Goal: Navigation & Orientation: Understand site structure

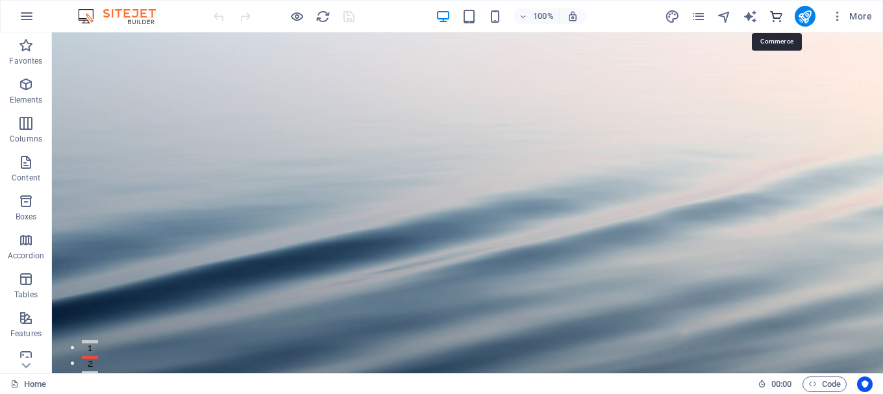
click at [777, 17] on icon "commerce" at bounding box center [775, 16] width 15 height 15
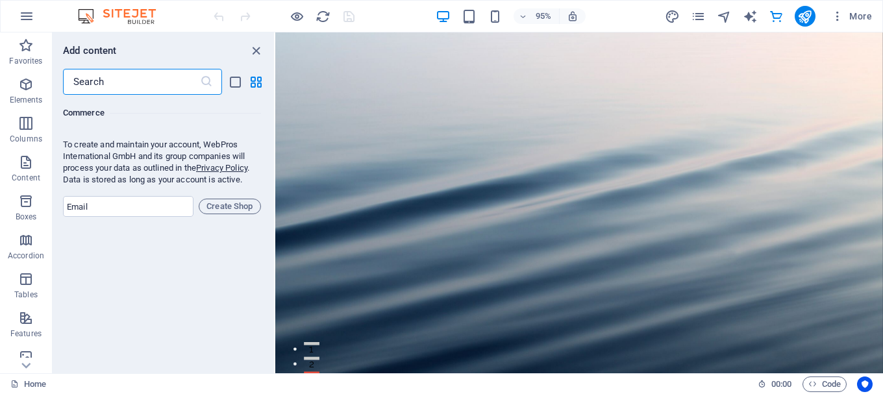
scroll to position [12312, 0]
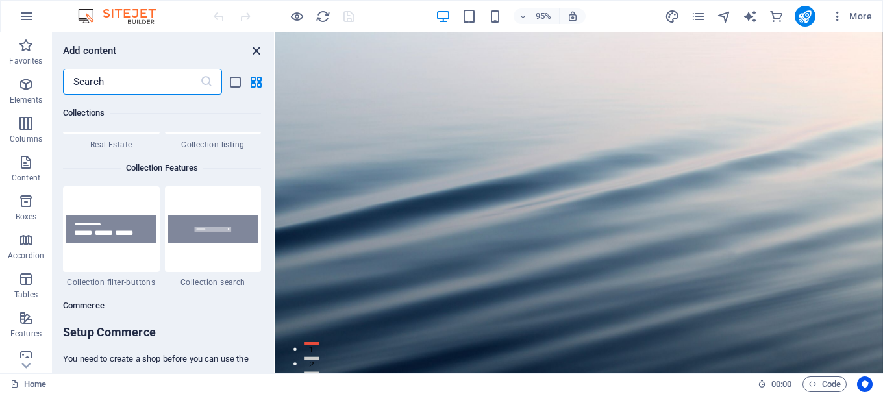
click at [253, 49] on icon "close panel" at bounding box center [256, 50] width 15 height 15
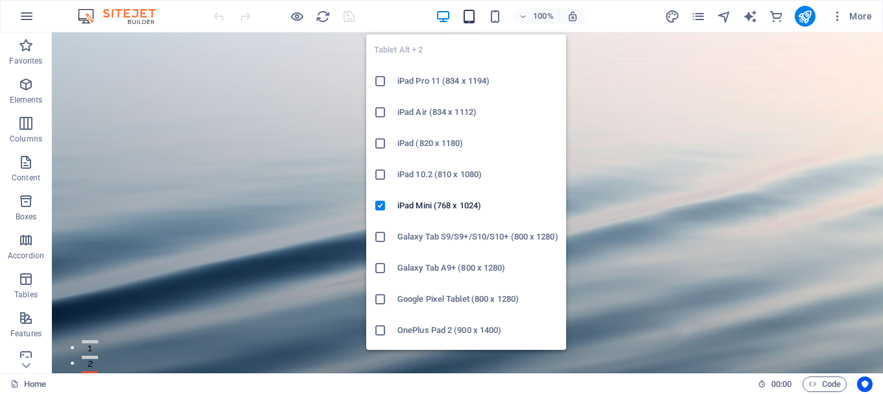
click at [470, 15] on icon "button" at bounding box center [468, 16] width 15 height 15
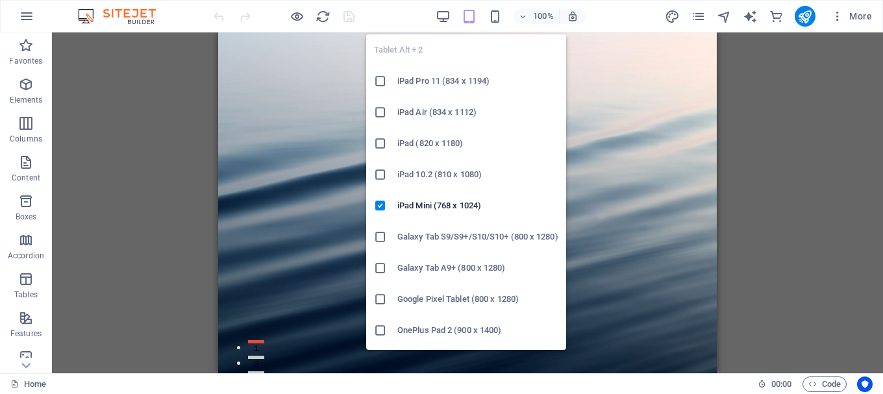
drag, startPoint x: 384, startPoint y: 177, endPoint x: 178, endPoint y: 143, distance: 207.8
click at [384, 177] on icon at bounding box center [380, 174] width 13 height 13
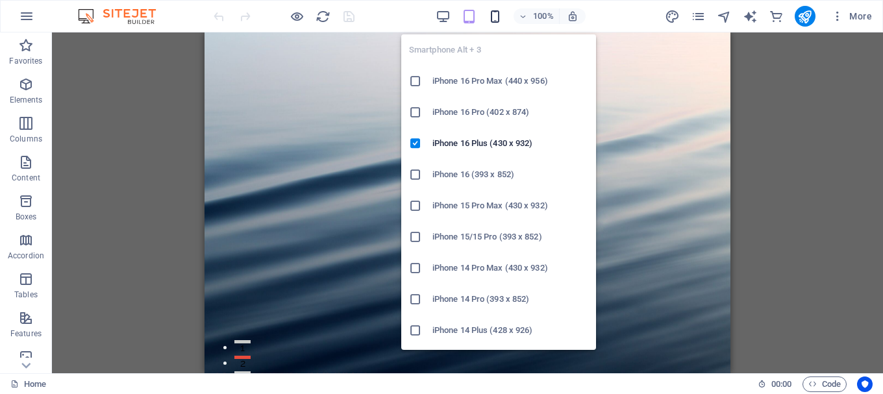
click at [493, 14] on icon "button" at bounding box center [494, 16] width 15 height 15
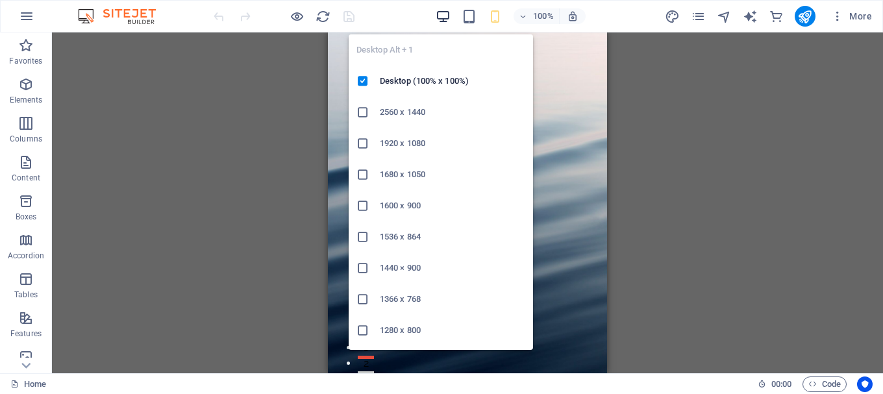
click at [443, 12] on icon "button" at bounding box center [442, 16] width 15 height 15
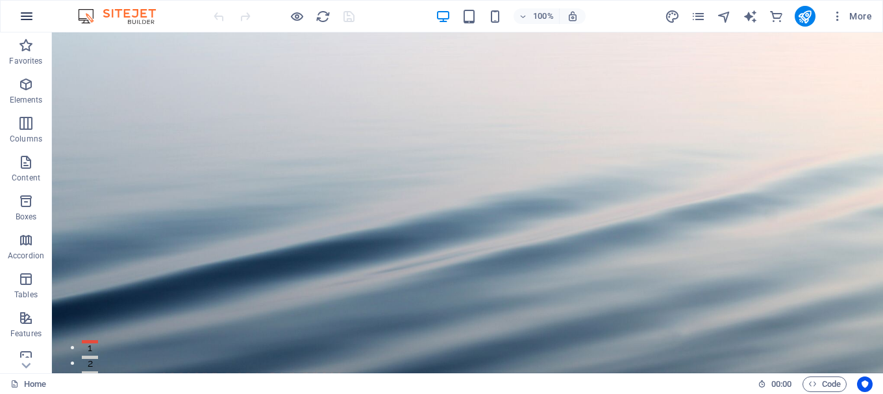
click at [27, 14] on icon "button" at bounding box center [27, 16] width 16 height 16
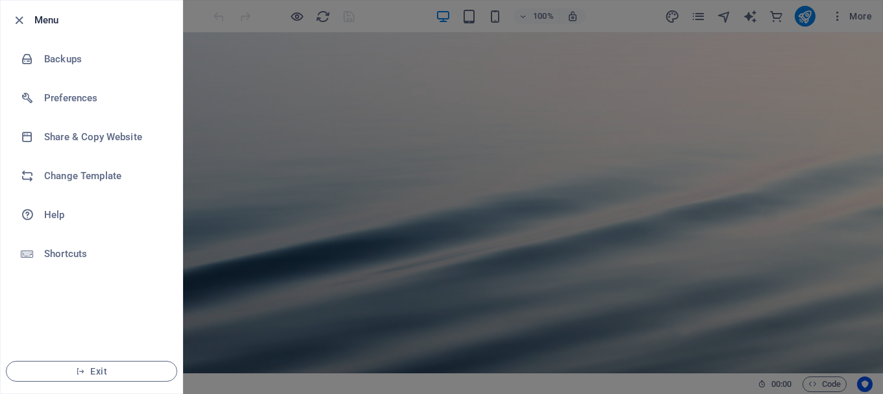
click at [521, 121] on div at bounding box center [441, 197] width 883 height 394
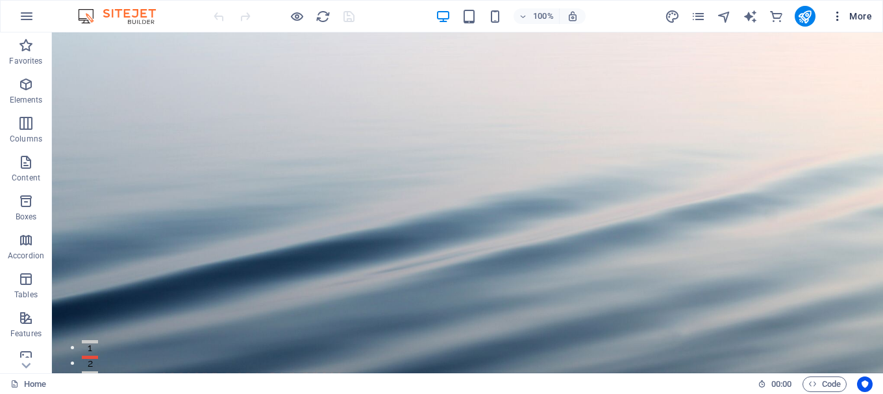
click at [853, 12] on span "More" at bounding box center [851, 16] width 41 height 13
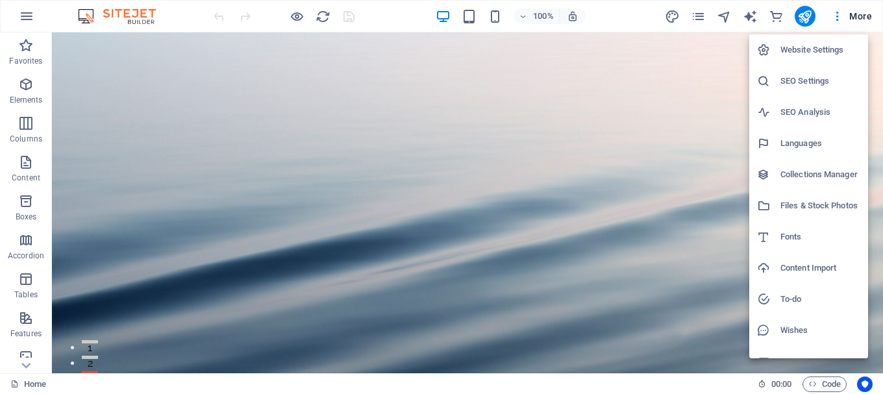
click at [844, 13] on div at bounding box center [441, 197] width 883 height 394
